Goal: Obtain resource: Download file/media

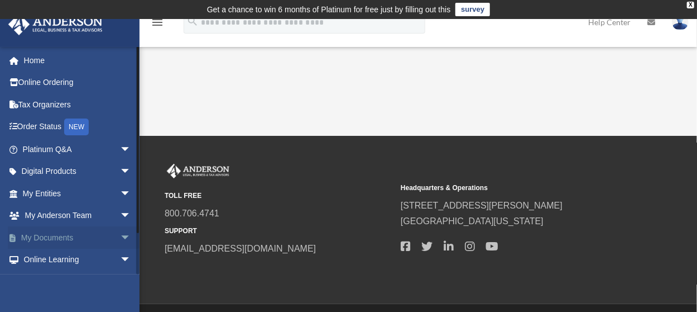
drag, startPoint x: 112, startPoint y: 230, endPoint x: 102, endPoint y: 228, distance: 10.1
click at [120, 230] on span "arrow_drop_down" at bounding box center [131, 237] width 22 height 23
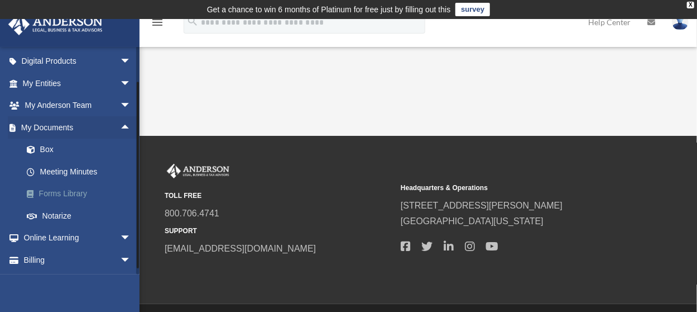
scroll to position [112, 0]
click at [35, 144] on span at bounding box center [36, 148] width 7 height 8
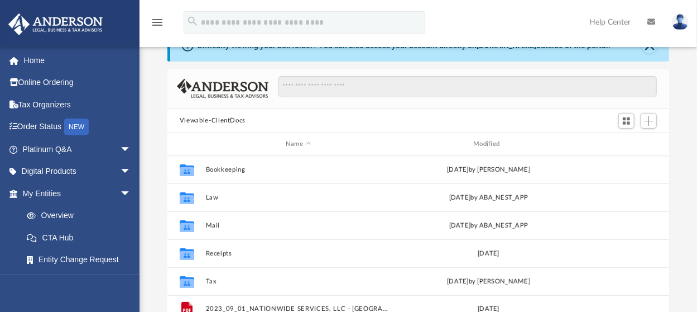
scroll to position [168, 0]
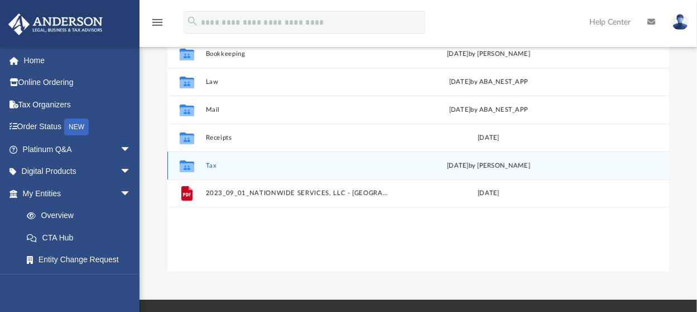
click at [209, 163] on button "Tax" at bounding box center [298, 165] width 185 height 7
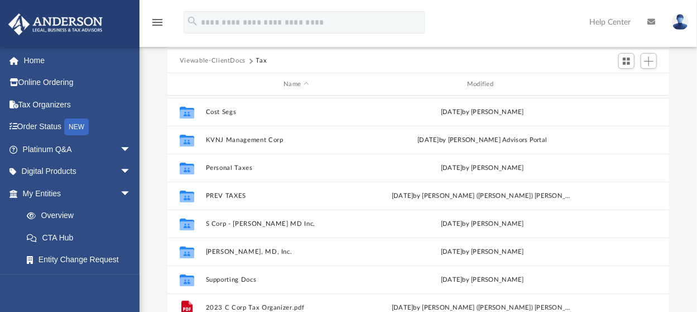
scroll to position [214, 0]
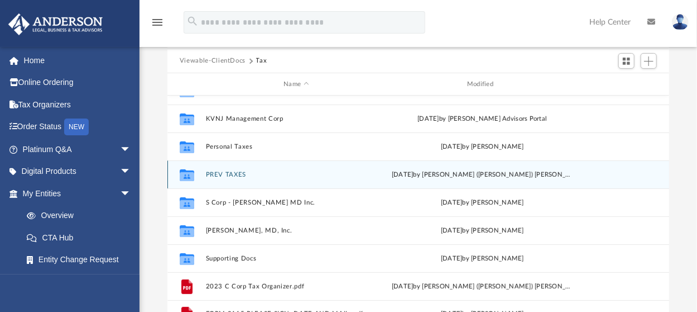
click at [230, 174] on button "PREV TAXES" at bounding box center [296, 174] width 181 height 7
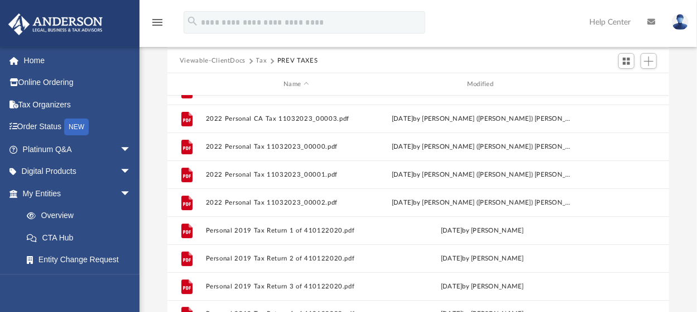
scroll to position [0, 0]
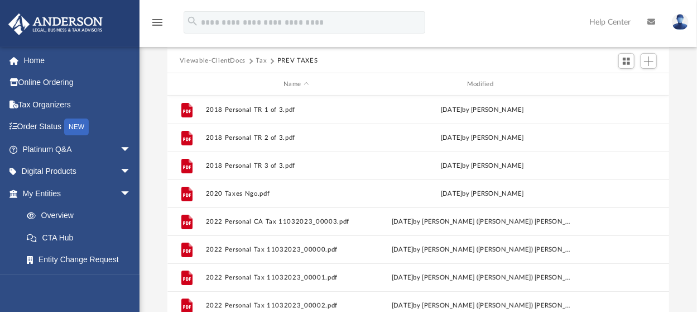
click at [262, 60] on button "Tax" at bounding box center [261, 61] width 11 height 10
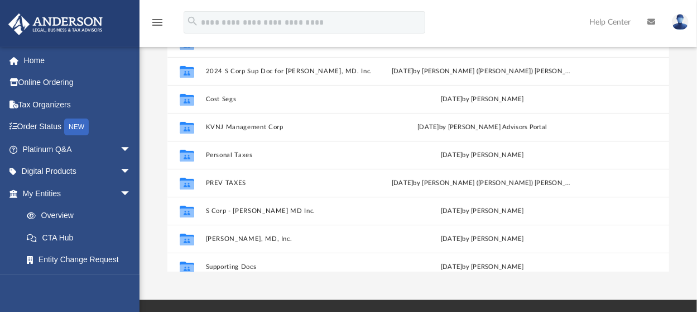
scroll to position [168, 0]
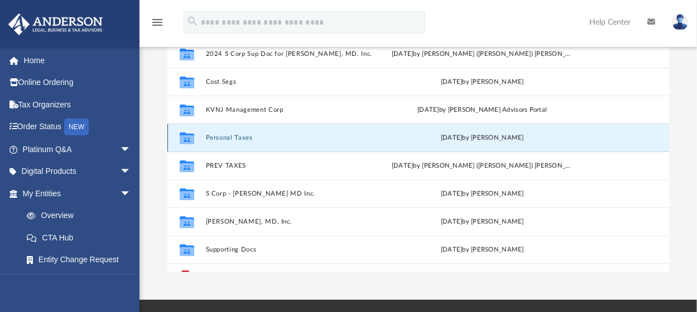
click at [237, 137] on button "Personal Taxes" at bounding box center [296, 137] width 181 height 7
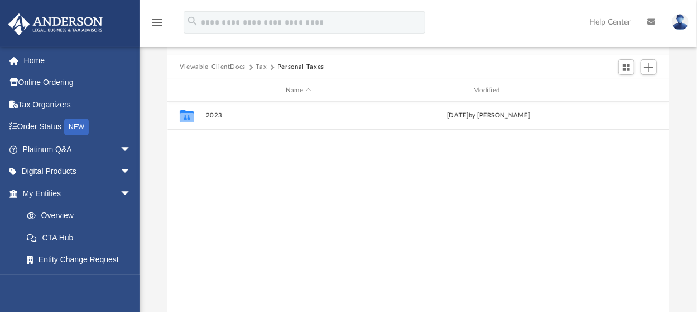
scroll to position [56, 0]
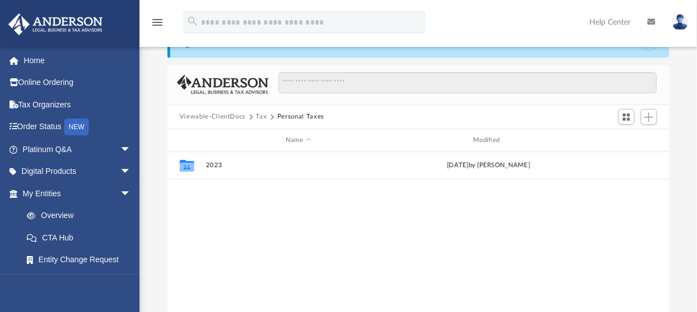
click at [259, 115] on button "Tax" at bounding box center [261, 117] width 11 height 10
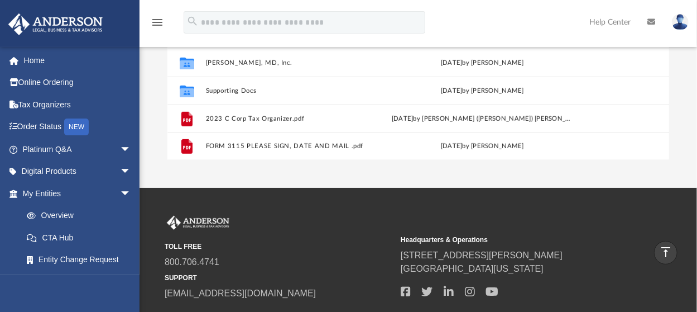
scroll to position [223, 0]
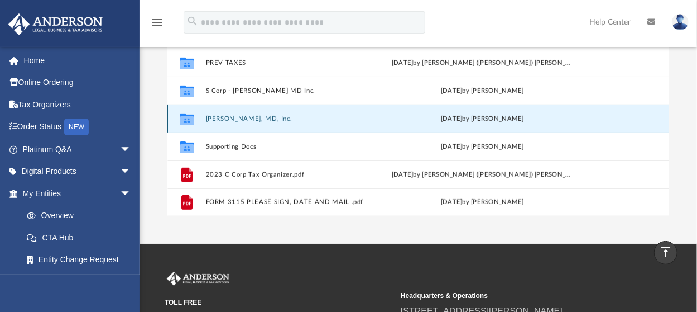
click at [270, 117] on button "[PERSON_NAME], MD, Inc." at bounding box center [296, 118] width 181 height 7
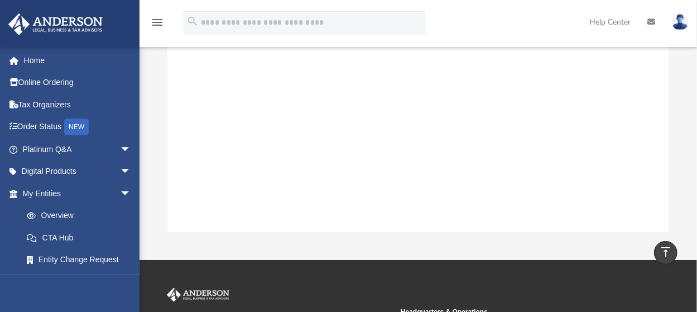
scroll to position [40, 0]
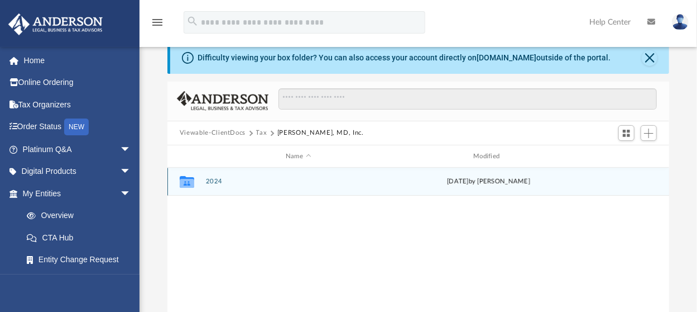
click at [219, 178] on button "2024" at bounding box center [298, 181] width 185 height 7
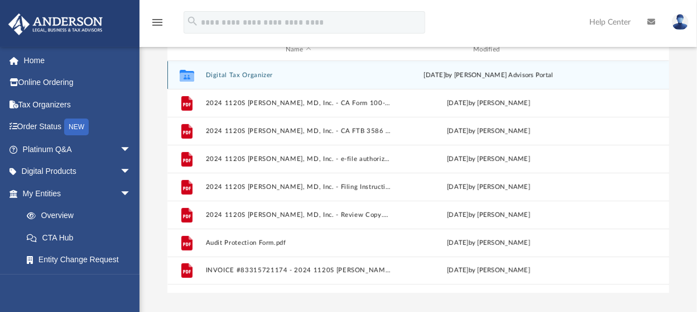
scroll to position [151, 0]
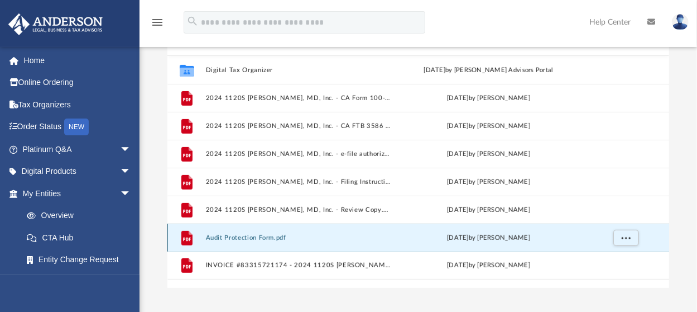
click at [242, 236] on button "Audit Protection Form.pdf" at bounding box center [298, 237] width 185 height 7
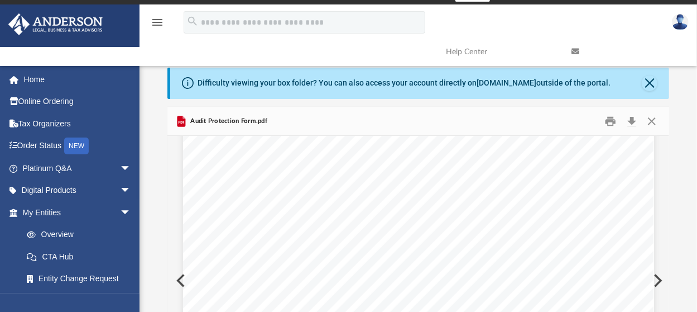
scroll to position [168, 0]
